Goal: Task Accomplishment & Management: Manage account settings

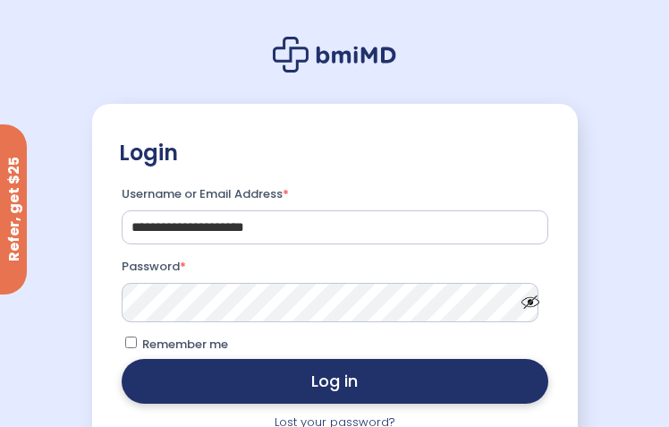
scroll to position [179, 0]
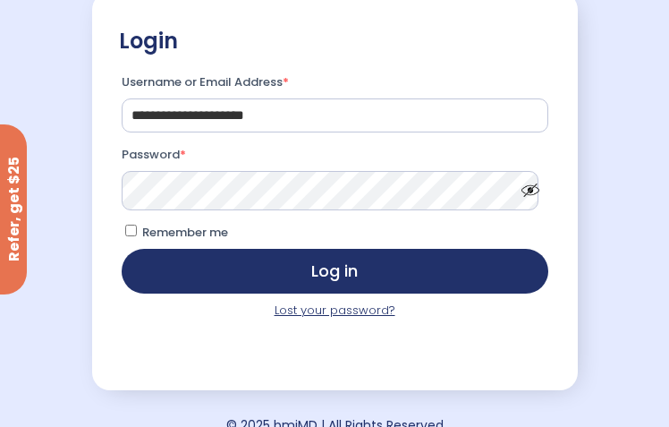
click at [329, 317] on link "Lost your password?" at bounding box center [335, 309] width 121 height 17
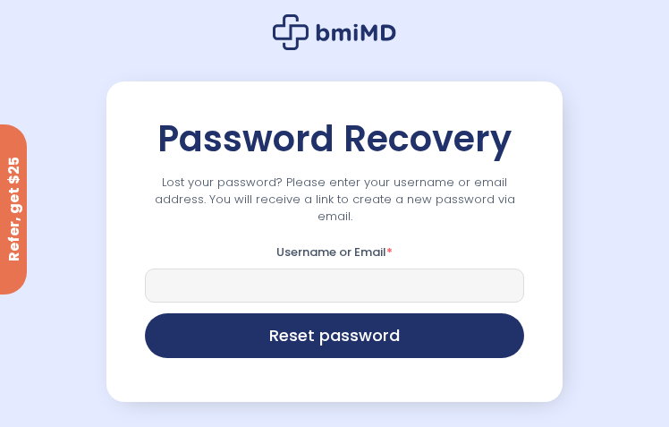
click at [285, 268] on input "Username or Email *" at bounding box center [334, 285] width 379 height 34
type input "**********"
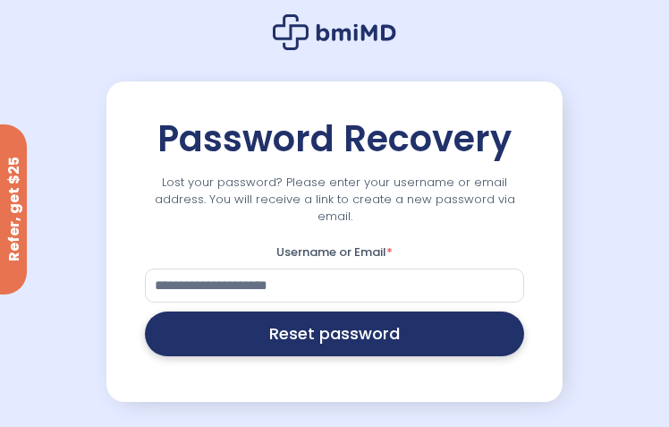
click at [310, 331] on button "Reset password" at bounding box center [334, 333] width 379 height 45
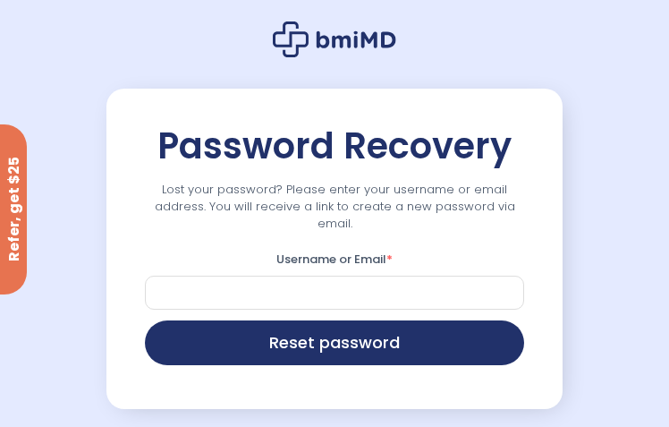
scroll to position [111, 0]
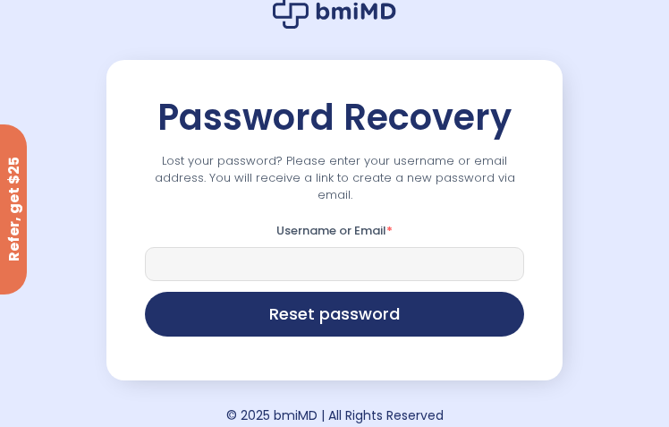
click at [452, 258] on input "Username or Email *" at bounding box center [334, 264] width 379 height 34
type input "**********"
click at [145, 291] on button "Reset password" at bounding box center [334, 313] width 379 height 45
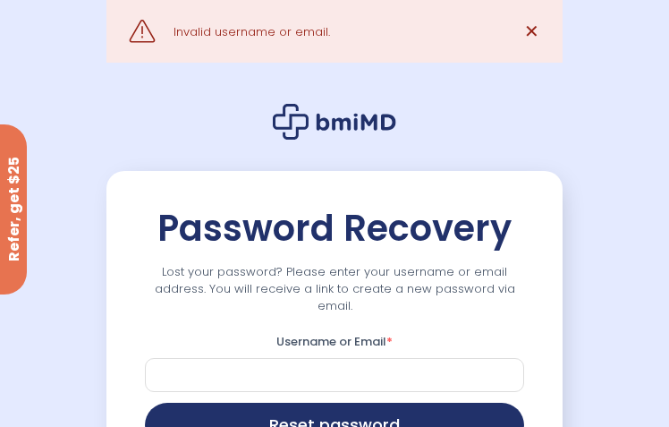
click at [286, 337] on p "Username or Email *" at bounding box center [334, 360] width 384 height 67
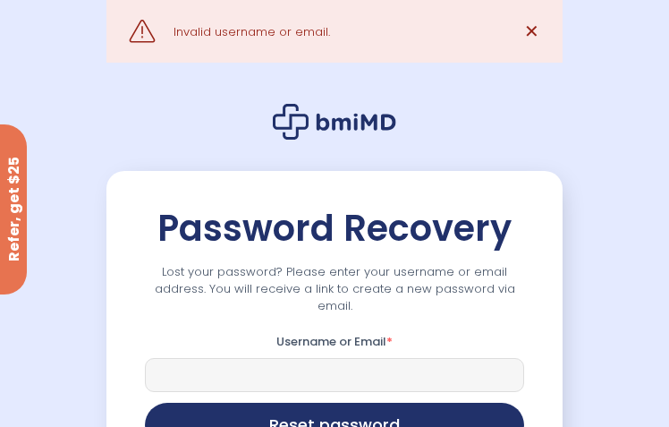
click at [284, 358] on input "Username or Email *" at bounding box center [334, 375] width 379 height 34
type input "*"
